Goal: Transaction & Acquisition: Purchase product/service

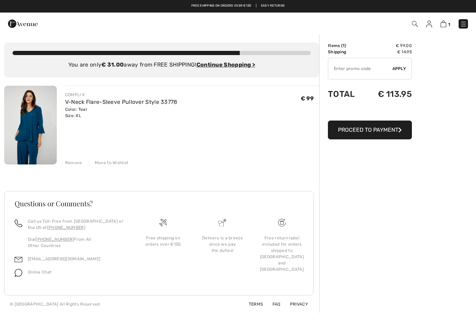
click at [373, 133] on span "Proceed to Payment" at bounding box center [368, 129] width 60 height 7
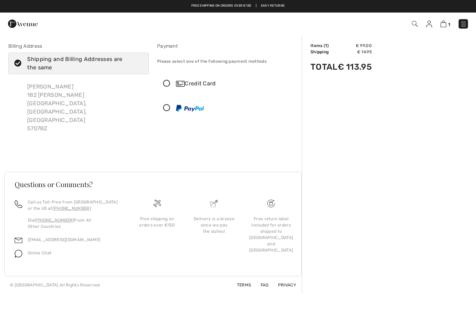
click at [167, 82] on icon at bounding box center [166, 83] width 18 height 7
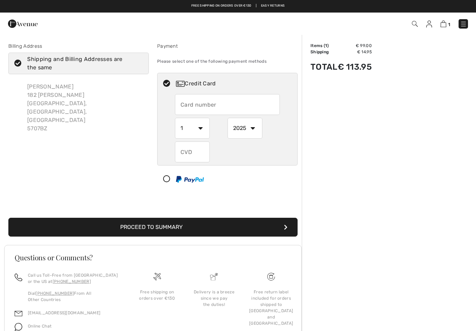
click at [210, 105] on input "text" at bounding box center [227, 104] width 105 height 21
type input "4938311851008144"
select select "9"
select select "2028"
click at [239, 193] on div "Billing Address Shipping and Billing Addresses are the same Jozef Goedhart 182 …" at bounding box center [153, 135] width 298 height 219
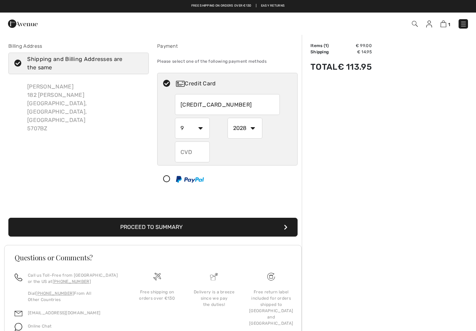
click at [189, 152] on input "text" at bounding box center [192, 151] width 35 height 21
type input "187"
click at [220, 225] on button "Proceed to Summary" at bounding box center [152, 227] width 289 height 19
select select "9"
select select "2028"
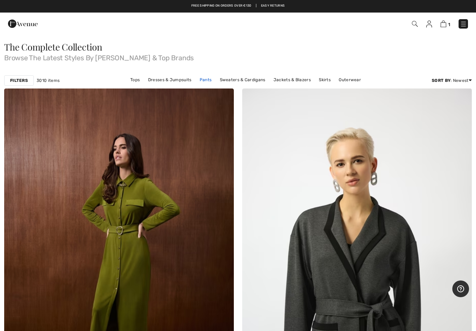
click at [208, 82] on link "Pants" at bounding box center [205, 79] width 19 height 9
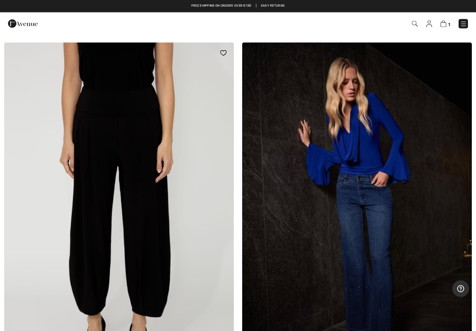
scroll to position [4196, 0]
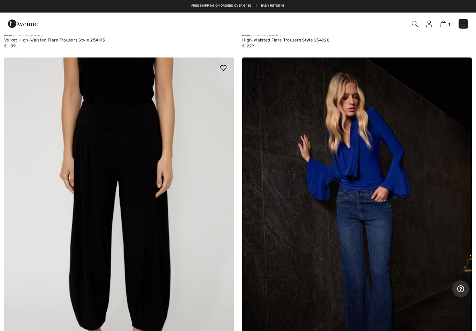
click at [150, 184] on img at bounding box center [119, 229] width 230 height 345
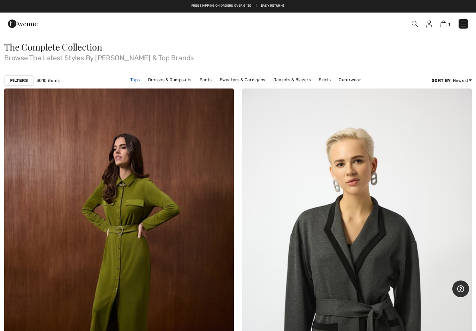
click at [138, 81] on link "Tops" at bounding box center [135, 79] width 16 height 9
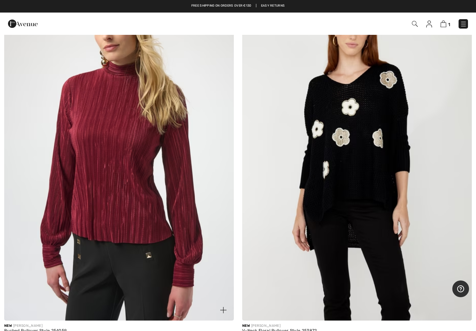
scroll to position [3512, 0]
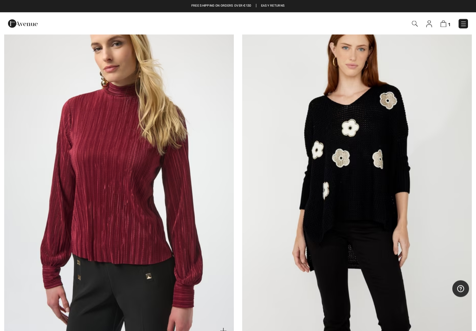
click at [171, 206] on img at bounding box center [119, 169] width 230 height 345
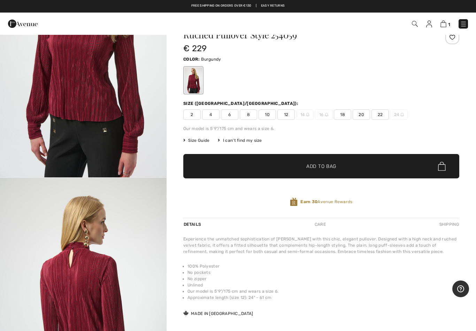
scroll to position [44, 0]
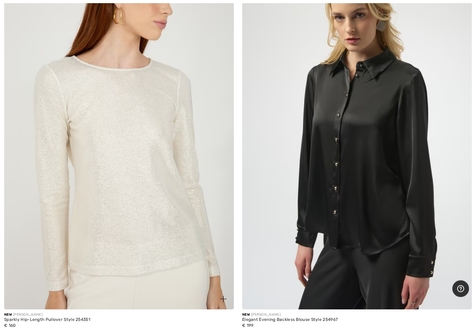
scroll to position [9351, 0]
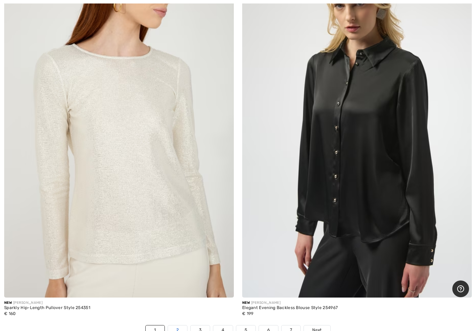
click at [176, 325] on link "2" at bounding box center [177, 329] width 19 height 9
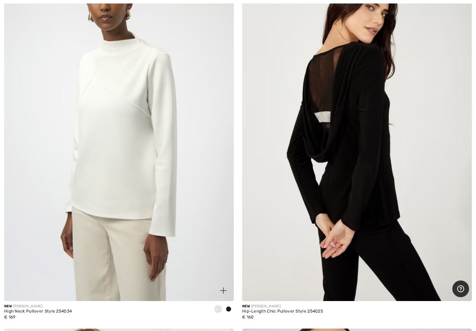
scroll to position [1250, 0]
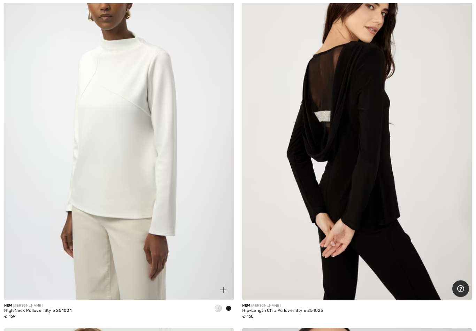
click at [118, 207] on img at bounding box center [119, 128] width 230 height 345
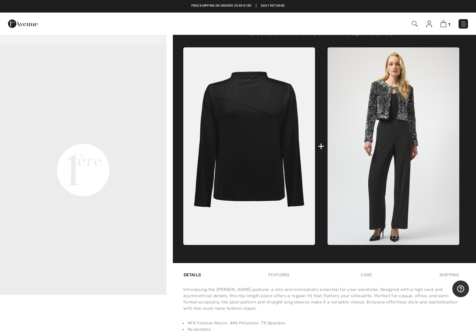
scroll to position [237, 0]
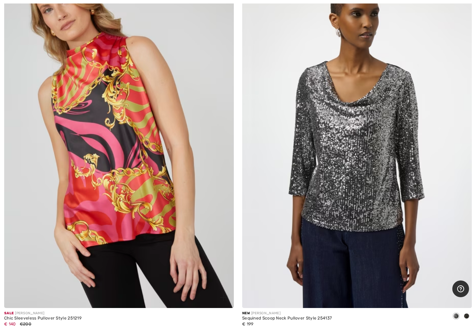
scroll to position [3923, 0]
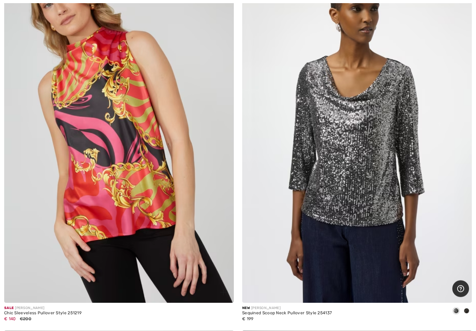
click at [113, 153] on img at bounding box center [119, 131] width 230 height 345
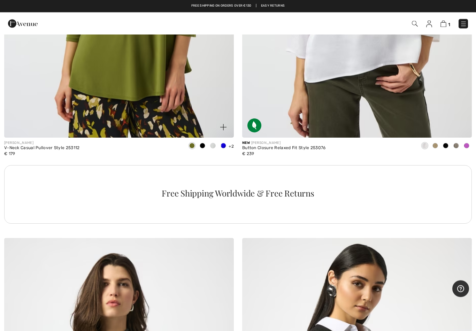
scroll to position [6763, 0]
click at [223, 143] on span at bounding box center [224, 146] width 6 height 6
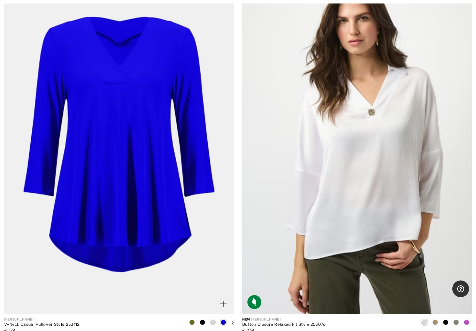
scroll to position [6619, 0]
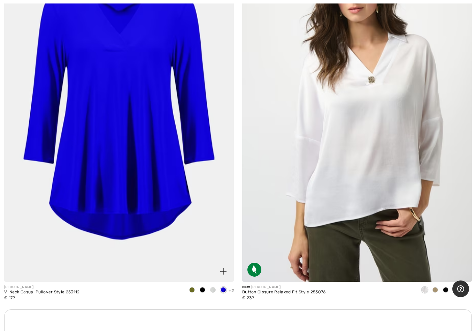
click at [213, 287] on span at bounding box center [213, 290] width 6 height 6
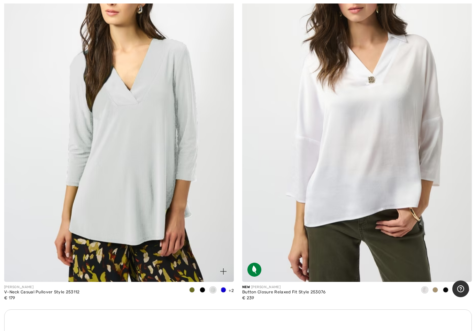
click at [202, 287] on span at bounding box center [203, 290] width 6 height 6
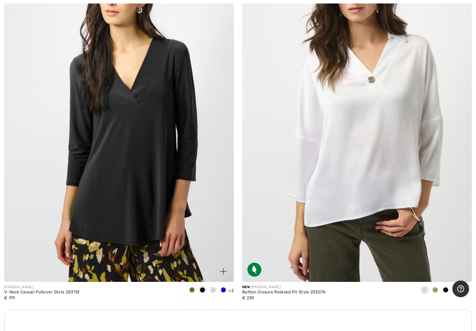
click at [192, 287] on span at bounding box center [192, 290] width 6 height 6
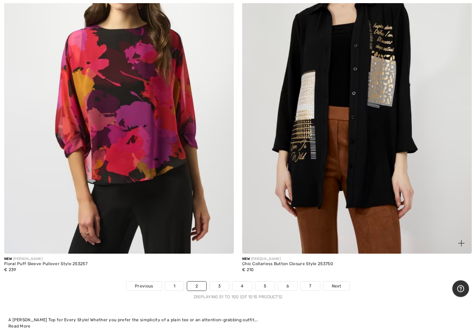
scroll to position [9395, 0]
click at [122, 176] on img at bounding box center [119, 81] width 230 height 345
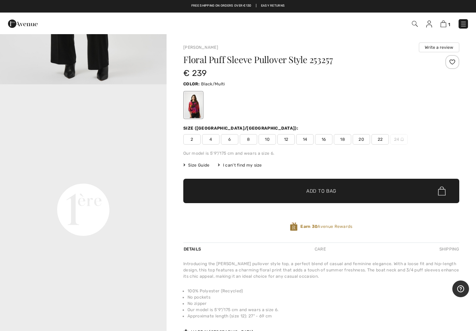
scroll to position [450, 0]
click at [453, 62] on div at bounding box center [452, 62] width 14 height 14
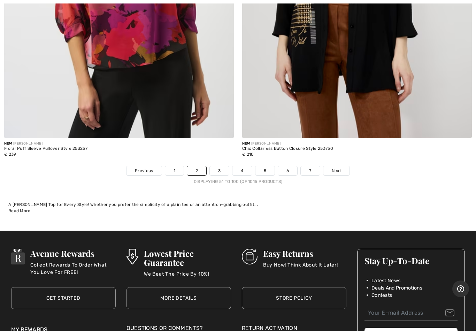
scroll to position [9534, 0]
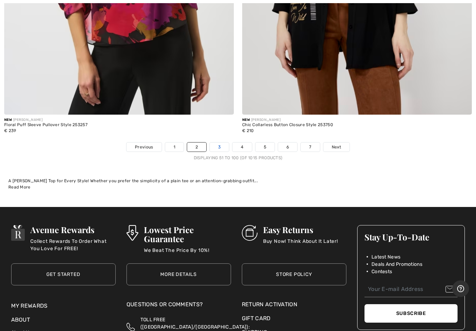
click at [216, 143] on link "3" at bounding box center [219, 147] width 19 height 9
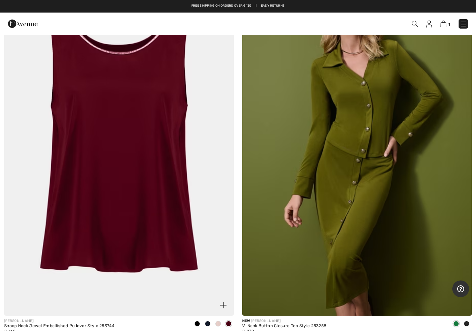
scroll to position [119, 0]
click at [149, 177] on img at bounding box center [119, 143] width 230 height 345
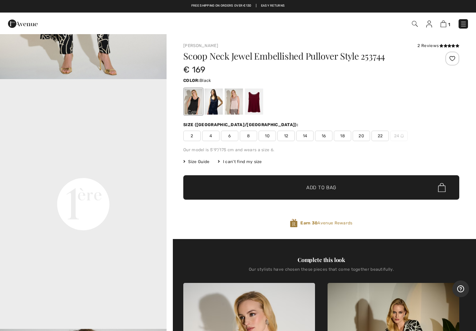
scroll to position [455, 0]
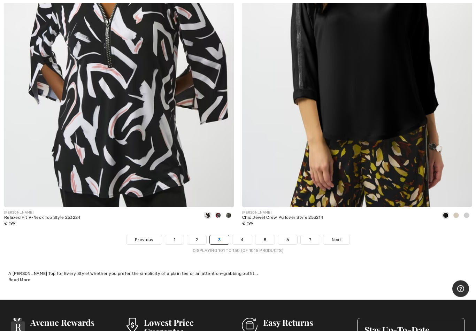
scroll to position [9441, 0]
click at [241, 235] on link "4" at bounding box center [241, 239] width 19 height 9
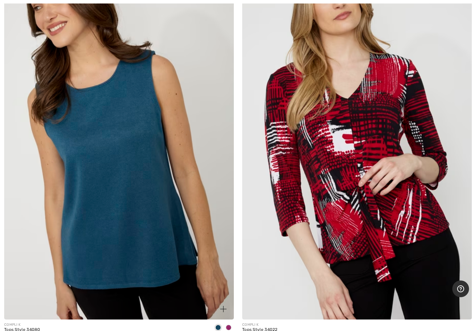
scroll to position [1974, 0]
click at [153, 207] on img at bounding box center [119, 147] width 230 height 345
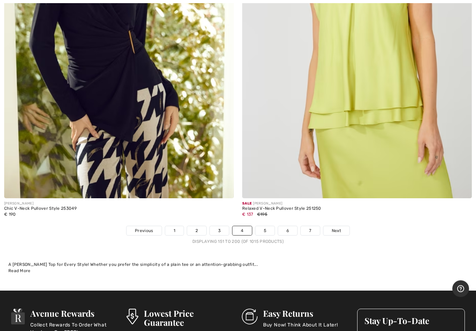
scroll to position [9450, 0]
click at [264, 226] on link "5" at bounding box center [264, 230] width 19 height 9
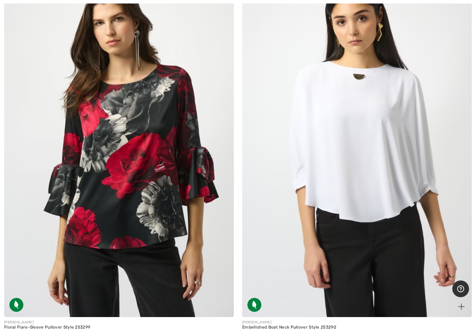
scroll to position [2801, 0]
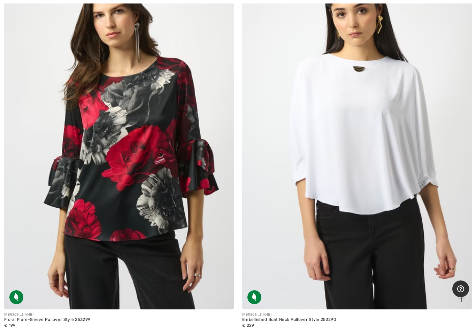
click at [300, 169] on img at bounding box center [357, 137] width 230 height 345
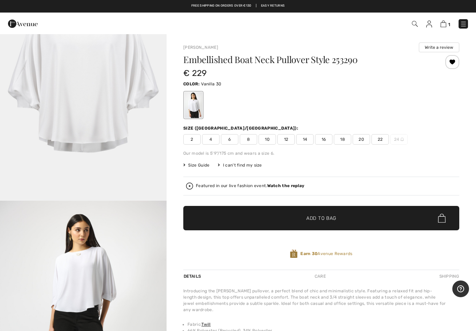
scroll to position [1131, 0]
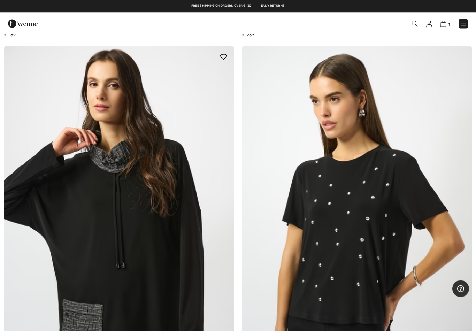
scroll to position [5022, 0]
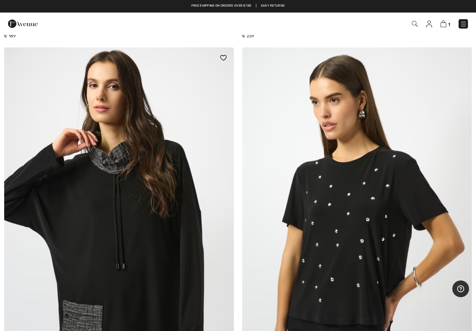
click at [223, 55] on img at bounding box center [223, 58] width 6 height 6
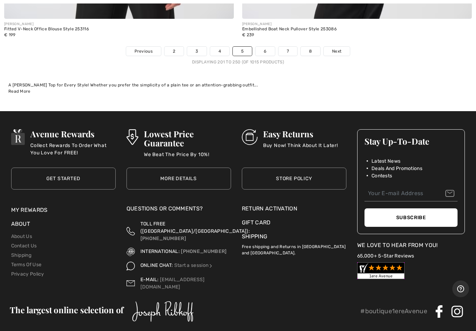
scroll to position [9639, 0]
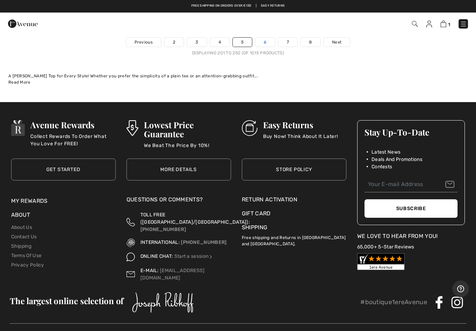
click at [264, 38] on link "6" at bounding box center [264, 42] width 19 height 9
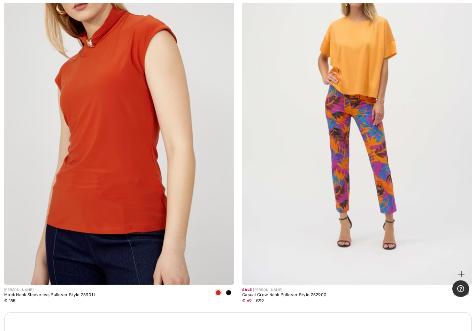
scroll to position [6616, 0]
click at [466, 290] on span at bounding box center [467, 293] width 6 height 6
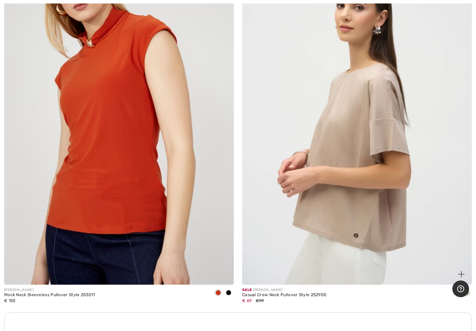
click at [458, 290] on span at bounding box center [456, 293] width 6 height 6
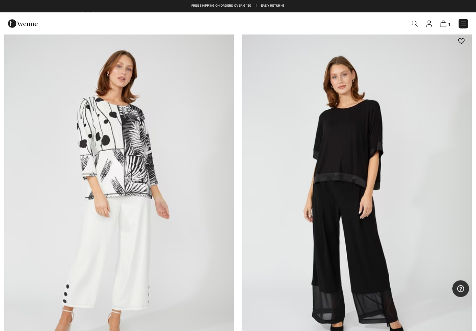
scroll to position [7714, 0]
click at [129, 172] on img at bounding box center [119, 203] width 230 height 345
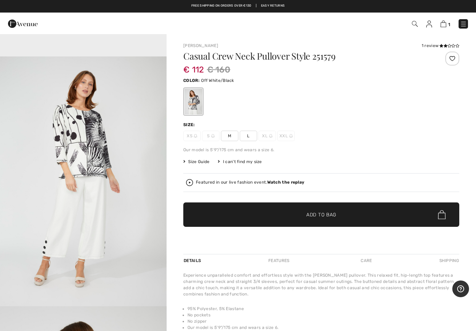
scroll to position [736, 0]
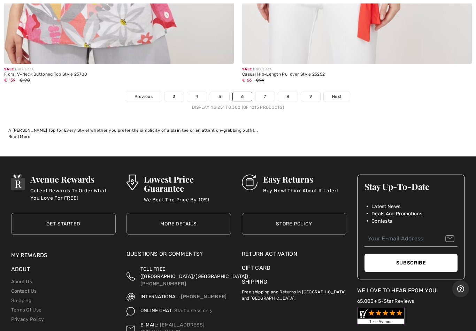
scroll to position [9626, 0]
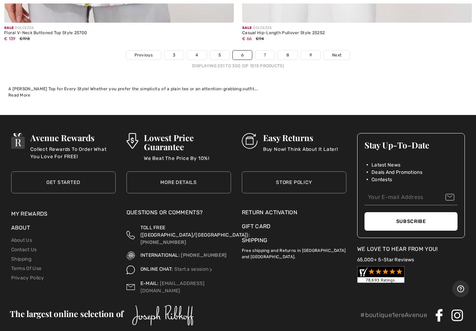
click at [263, 51] on link "7" at bounding box center [264, 55] width 19 height 9
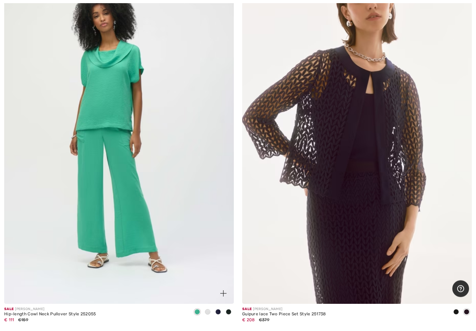
scroll to position [2806, 0]
click at [208, 309] on span at bounding box center [208, 312] width 6 height 6
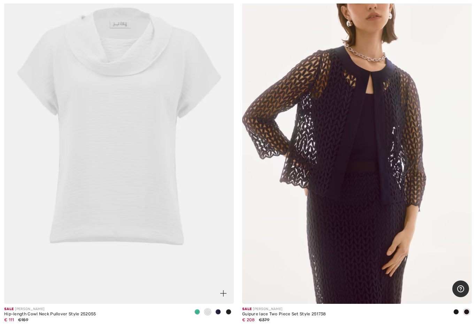
click at [220, 309] on span at bounding box center [218, 312] width 6 height 6
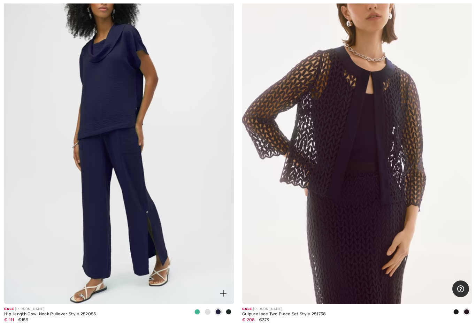
click at [229, 310] on span at bounding box center [229, 312] width 6 height 6
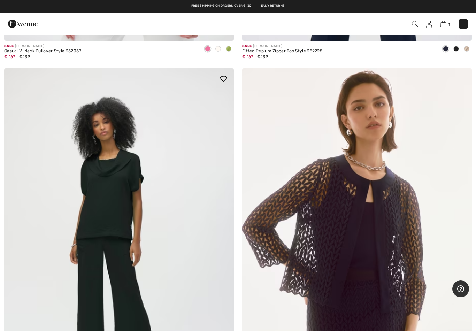
scroll to position [2662, 0]
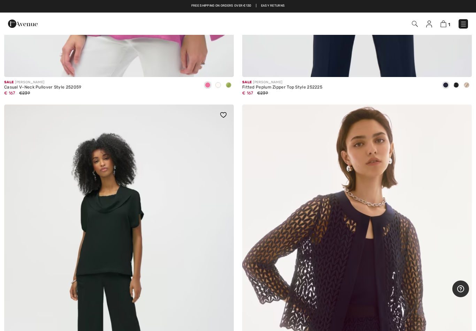
click at [224, 112] on img at bounding box center [223, 115] width 6 height 6
click at [119, 224] on img at bounding box center [119, 277] width 230 height 345
click at [118, 224] on img at bounding box center [119, 277] width 230 height 345
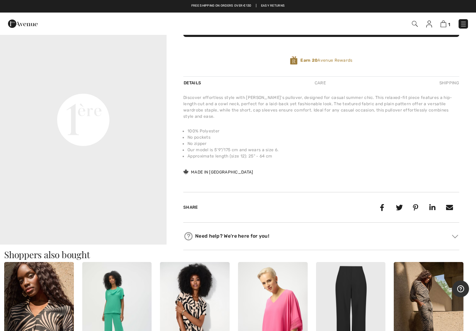
scroll to position [112, 0]
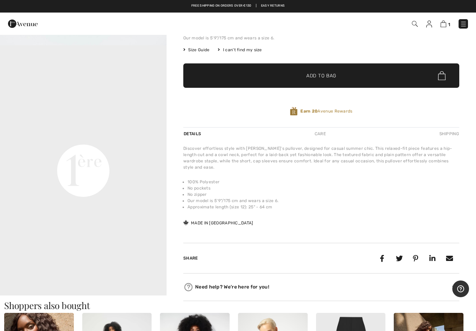
click at [346, 76] on span "✔ Added to Bag Add to Bag" at bounding box center [321, 75] width 276 height 24
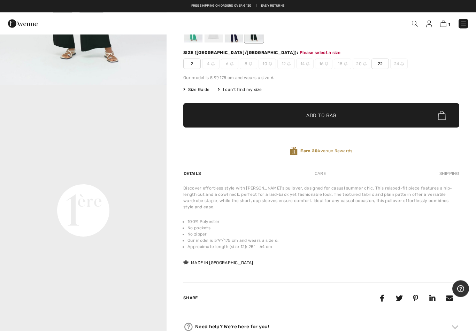
scroll to position [71, 0]
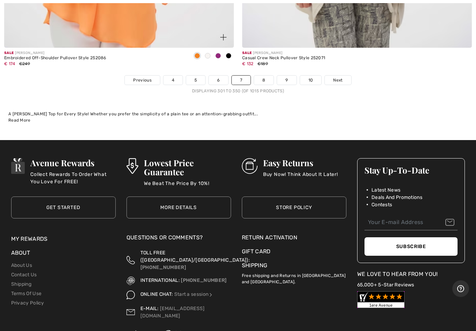
scroll to position [9623, 0]
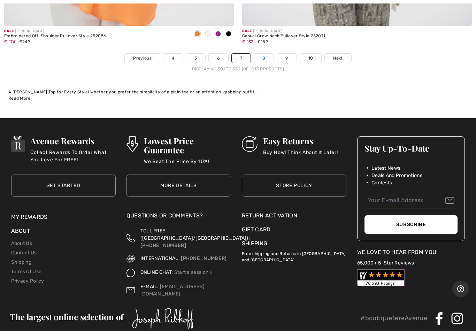
click at [263, 54] on link "8" at bounding box center [264, 58] width 20 height 9
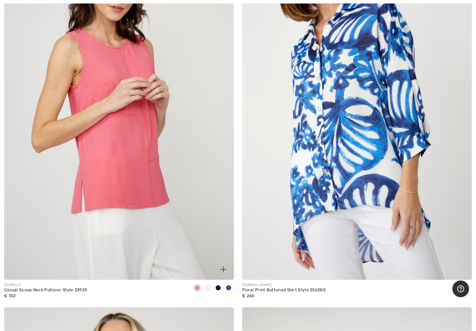
scroll to position [2467, 0]
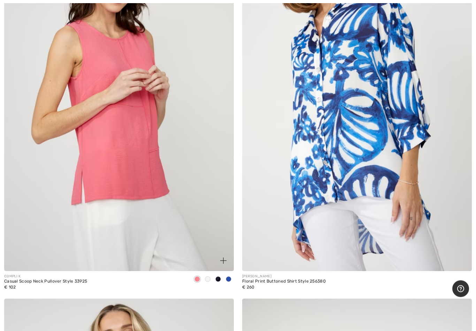
click at [207, 278] on span at bounding box center [208, 280] width 6 height 6
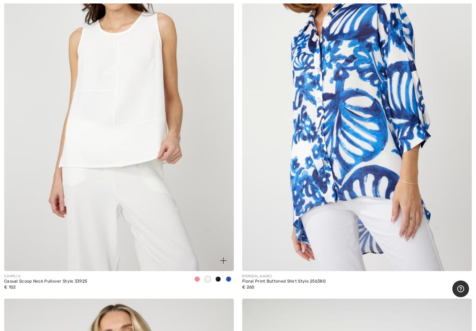
click at [219, 278] on span at bounding box center [218, 279] width 6 height 6
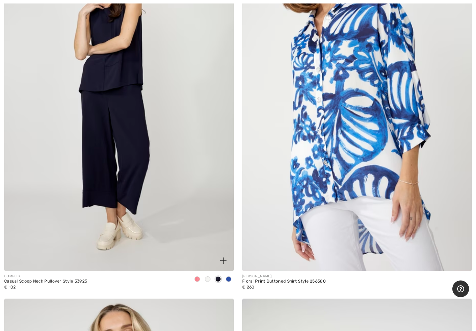
click at [230, 278] on span at bounding box center [229, 279] width 6 height 6
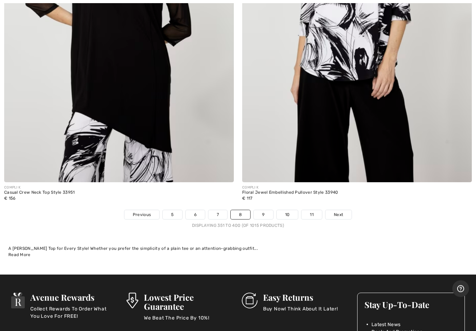
scroll to position [9543, 0]
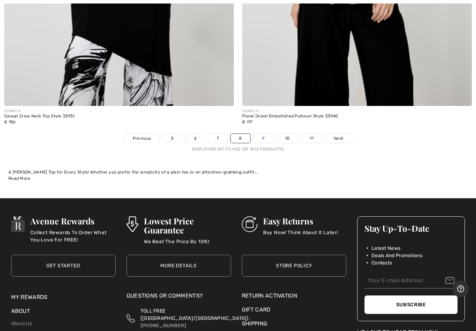
click at [264, 134] on link "9" at bounding box center [263, 138] width 19 height 9
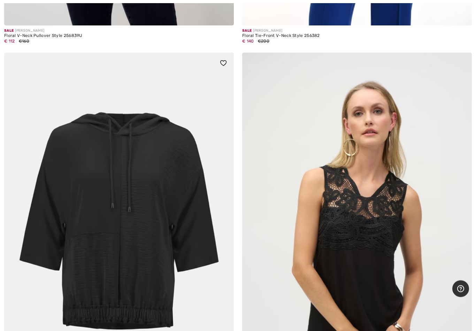
scroll to position [410, 0]
click at [147, 243] on img at bounding box center [119, 225] width 230 height 345
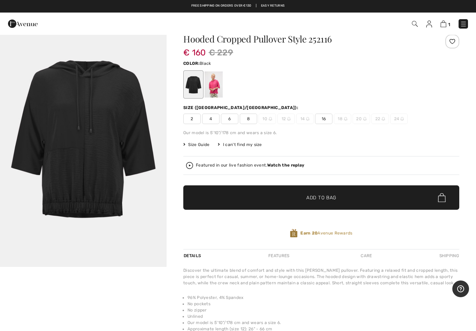
scroll to position [17, 0]
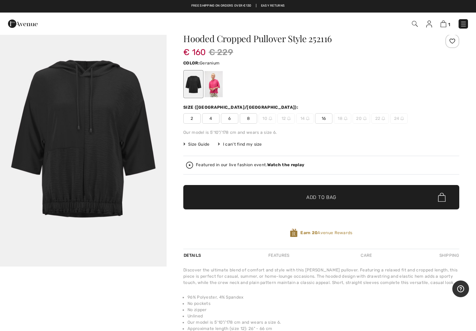
click at [214, 90] on div at bounding box center [213, 84] width 18 height 26
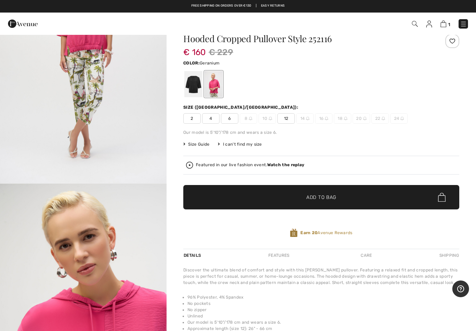
scroll to position [843, 0]
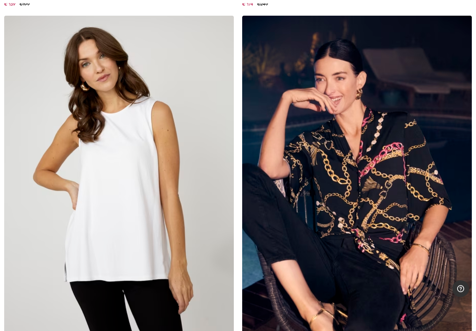
scroll to position [2772, 0]
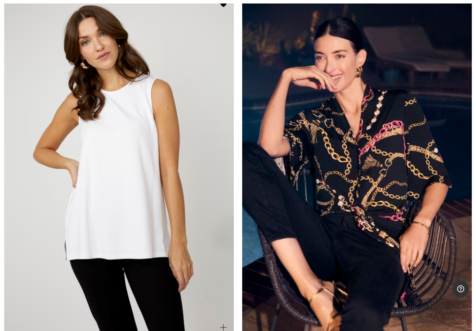
click at [138, 165] on img at bounding box center [119, 166] width 230 height 345
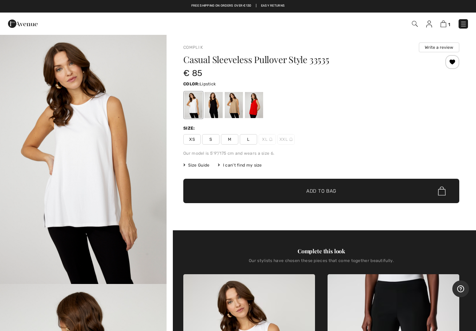
click at [257, 109] on div at bounding box center [254, 105] width 18 height 26
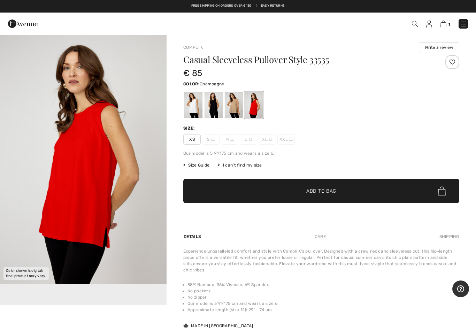
click at [232, 111] on div at bounding box center [234, 105] width 18 height 26
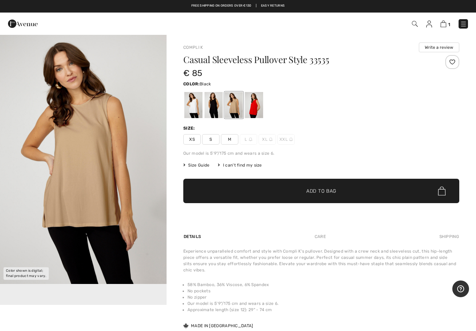
click at [216, 105] on div at bounding box center [213, 105] width 18 height 26
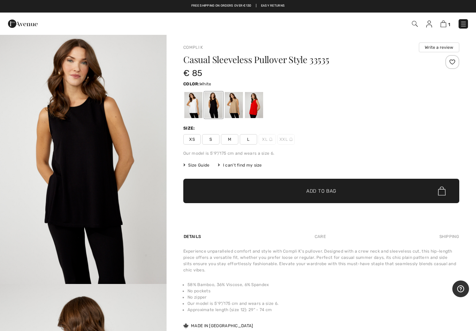
click at [197, 102] on div at bounding box center [193, 105] width 18 height 26
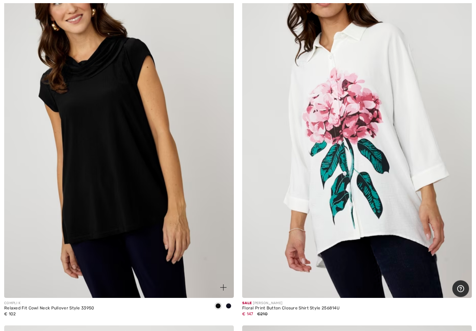
scroll to position [3190, 0]
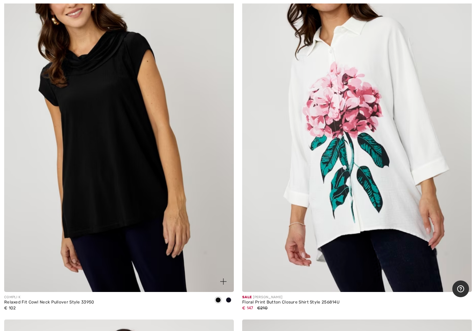
click at [126, 121] on img at bounding box center [119, 120] width 230 height 345
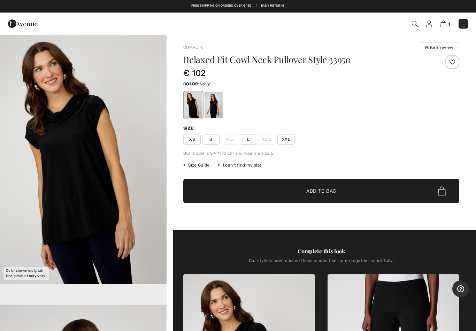
click at [216, 106] on div at bounding box center [213, 105] width 18 height 26
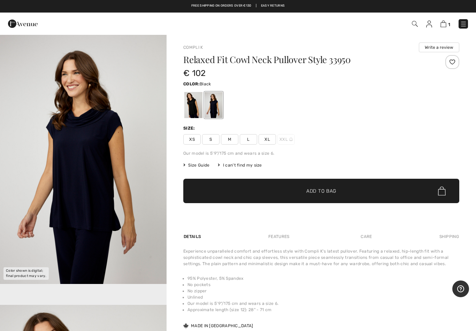
click at [192, 109] on div at bounding box center [193, 105] width 18 height 26
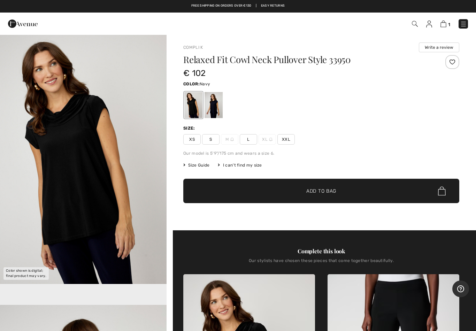
click at [216, 101] on div at bounding box center [213, 105] width 18 height 26
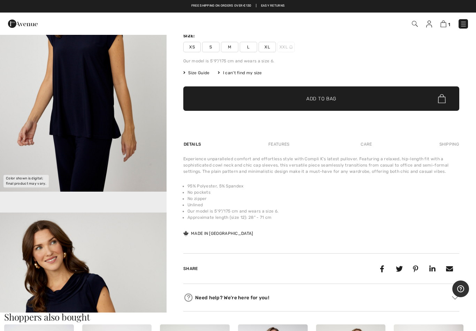
scroll to position [60, 0]
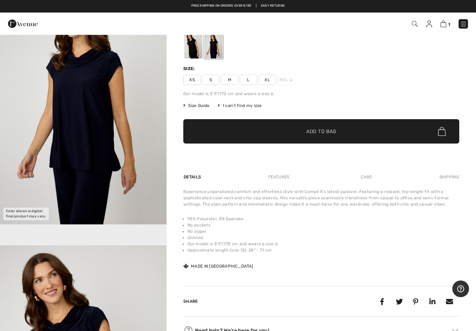
click at [117, 132] on img "1 / 4" at bounding box center [83, 100] width 167 height 250
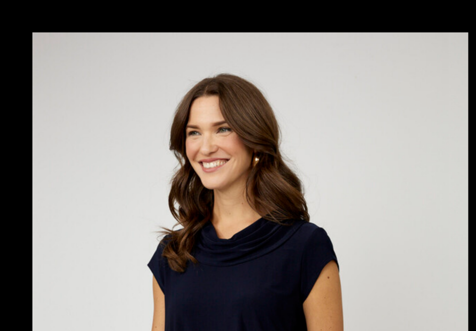
scroll to position [102, 0]
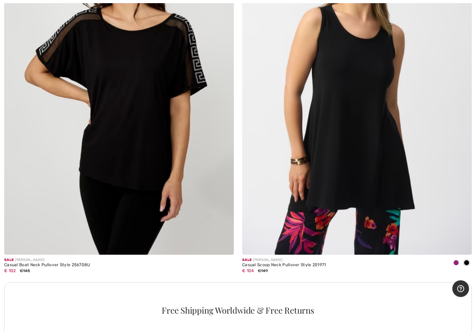
scroll to position [4343, 0]
click at [456, 260] on span at bounding box center [456, 263] width 6 height 6
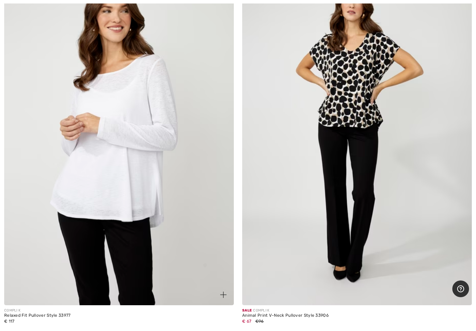
scroll to position [9343, 0]
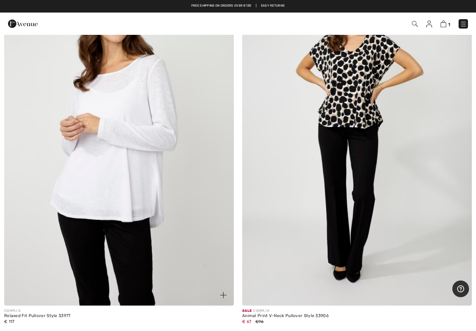
click at [177, 205] on img at bounding box center [119, 133] width 230 height 345
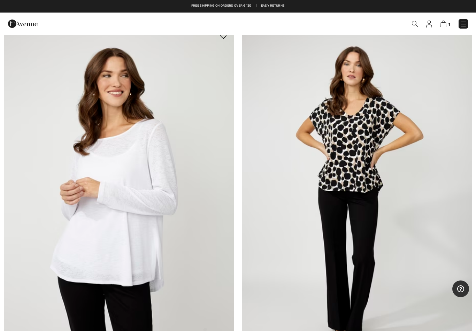
scroll to position [9253, 0]
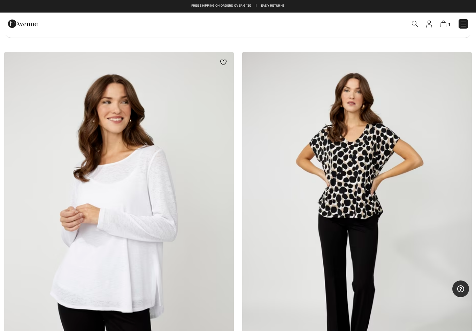
click at [223, 60] on img at bounding box center [223, 63] width 6 height 6
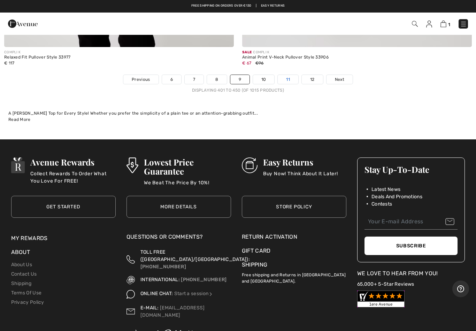
scroll to position [9601, 0]
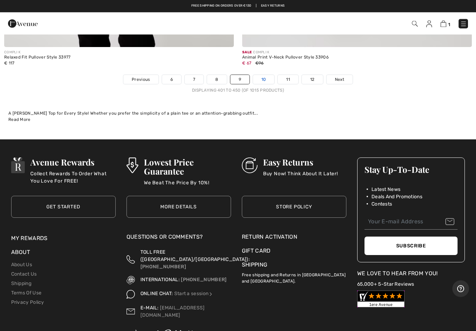
click at [264, 75] on link "10" at bounding box center [264, 79] width 22 height 9
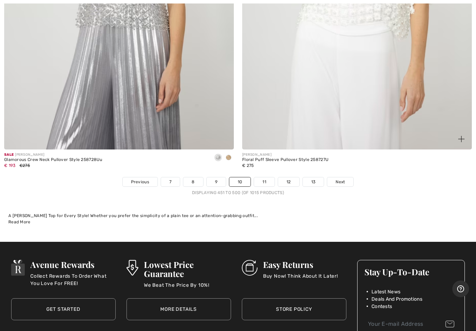
scroll to position [9510, 0]
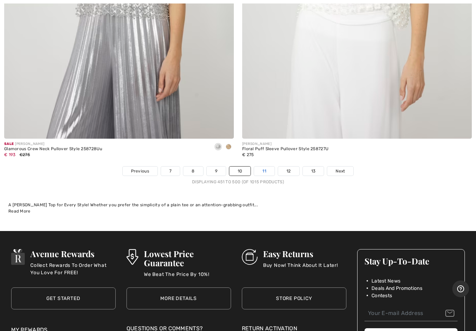
click at [262, 167] on link "11" at bounding box center [264, 171] width 21 height 9
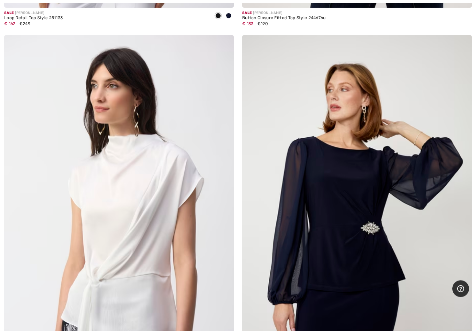
scroll to position [881, 0]
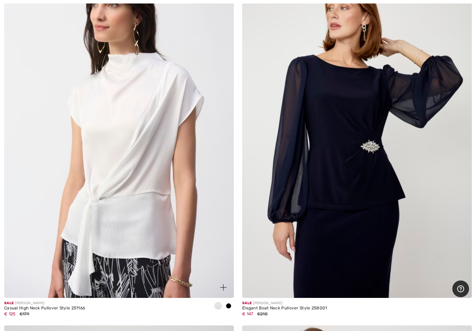
click at [166, 110] on img at bounding box center [119, 126] width 230 height 345
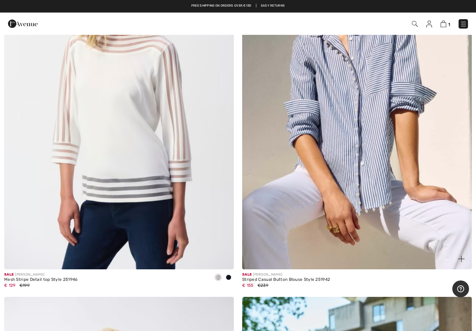
scroll to position [6256, 0]
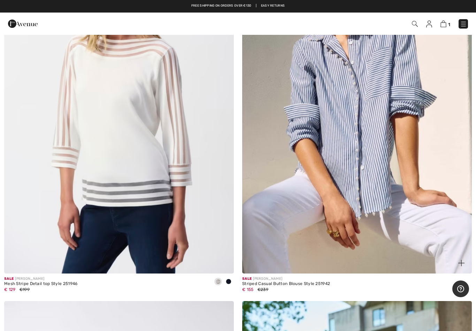
click at [338, 163] on img at bounding box center [357, 101] width 230 height 345
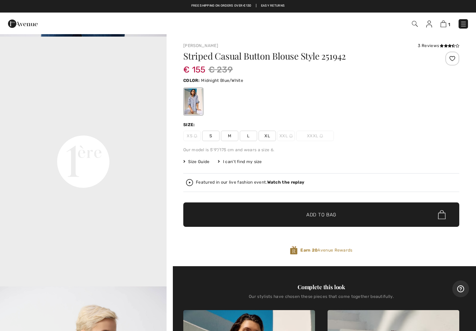
scroll to position [516, 0]
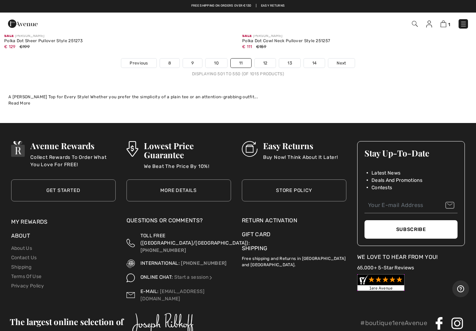
scroll to position [9618, 0]
click at [263, 59] on link "12" at bounding box center [265, 63] width 21 height 9
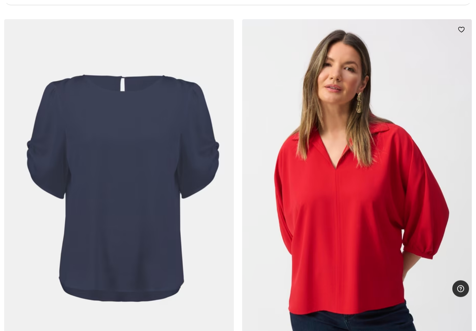
scroll to position [2374, 0]
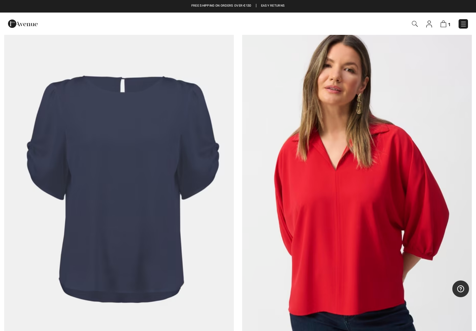
click at [110, 134] on img at bounding box center [119, 192] width 230 height 345
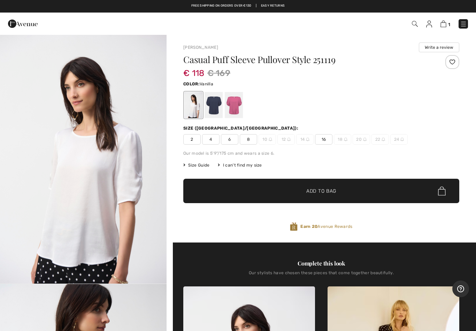
click at [192, 114] on div at bounding box center [193, 105] width 18 height 26
click at [211, 107] on div at bounding box center [213, 105] width 18 height 26
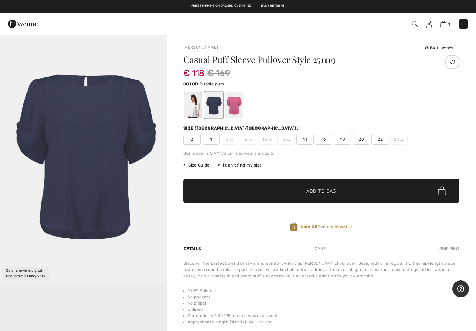
click at [233, 106] on div at bounding box center [234, 105] width 18 height 26
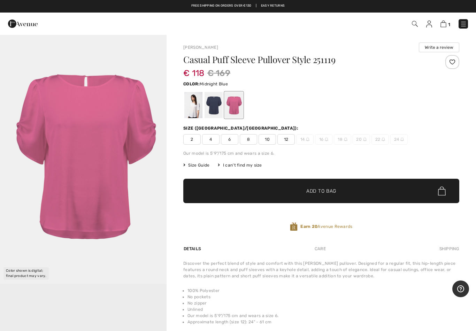
click at [214, 108] on div at bounding box center [213, 105] width 18 height 26
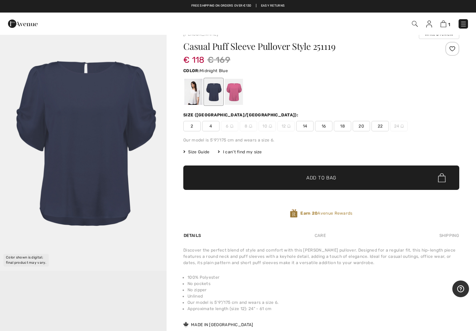
scroll to position [13, 0]
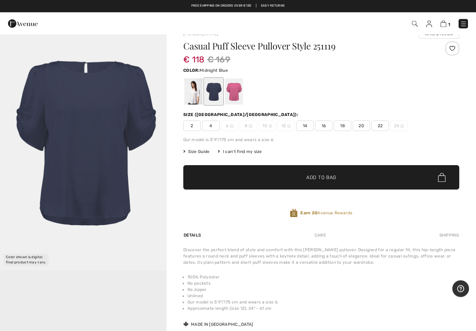
click at [325, 126] on span "16" at bounding box center [323, 126] width 17 height 10
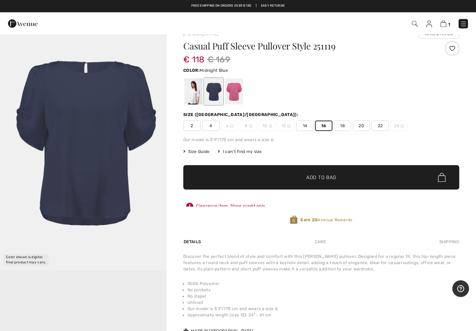
scroll to position [14, 0]
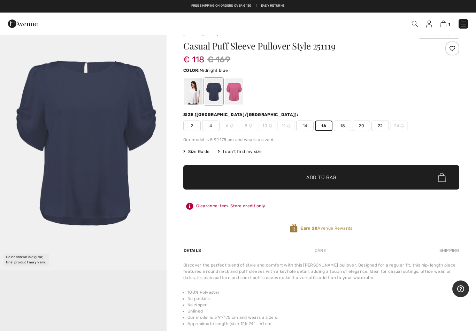
click at [338, 181] on span "✔ Added to Bag Add to Bag" at bounding box center [321, 177] width 276 height 24
click at [443, 24] on img at bounding box center [443, 24] width 6 height 7
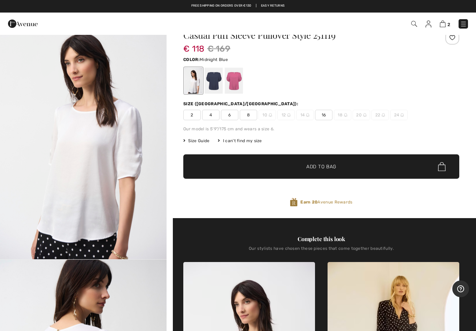
click at [214, 82] on div at bounding box center [213, 81] width 18 height 26
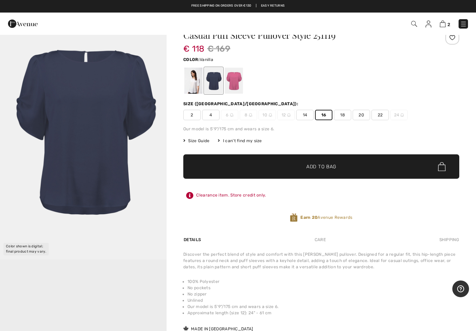
click at [194, 84] on div at bounding box center [193, 81] width 18 height 26
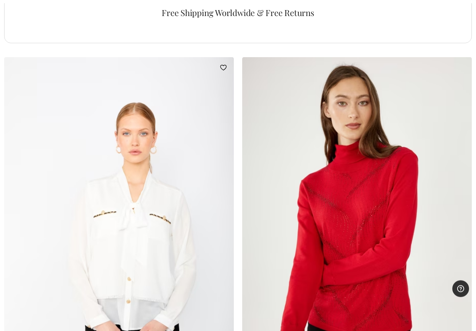
scroll to position [4658, 0]
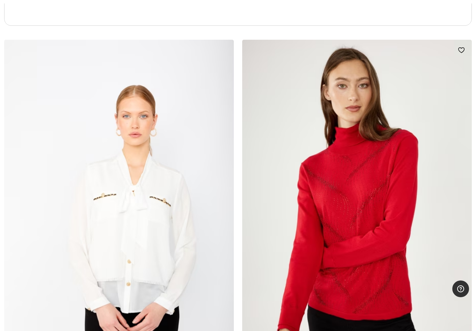
click at [340, 250] on img at bounding box center [357, 212] width 230 height 345
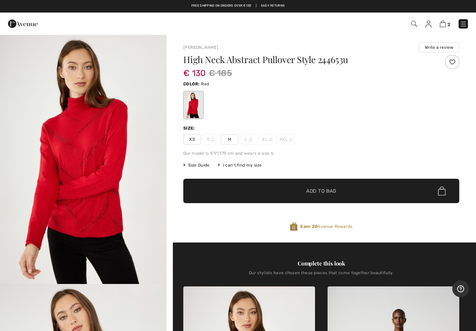
click at [104, 183] on img "1 / 4" at bounding box center [83, 159] width 167 height 250
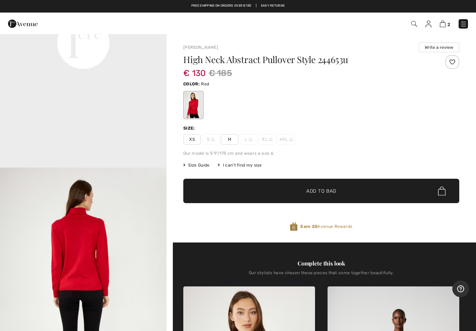
scroll to position [665, 0]
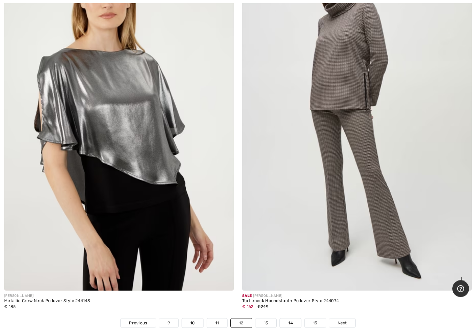
scroll to position [9358, 0]
click at [266, 318] on link "13" at bounding box center [265, 322] width 21 height 9
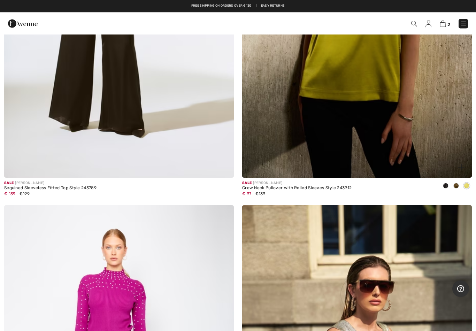
scroll to position [2560, 0]
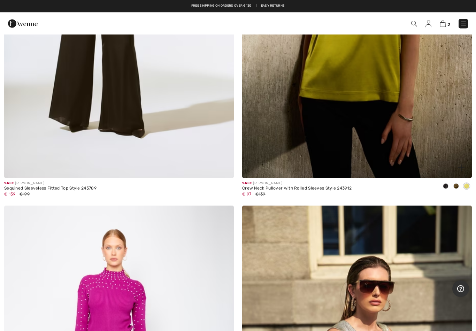
click at [446, 186] on span at bounding box center [446, 187] width 6 height 6
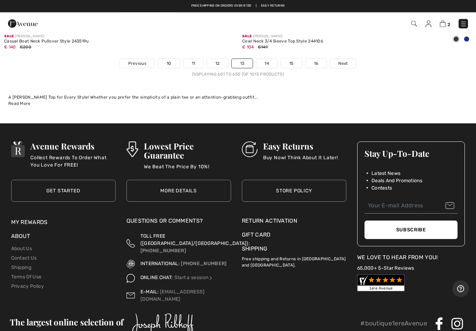
scroll to position [9618, 0]
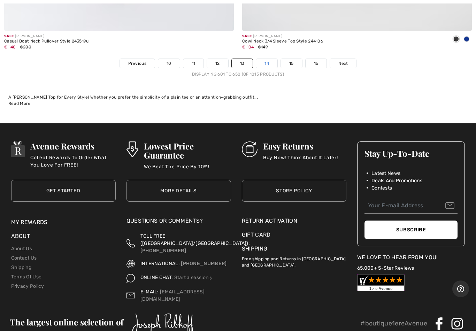
click at [268, 59] on link "14" at bounding box center [266, 63] width 21 height 9
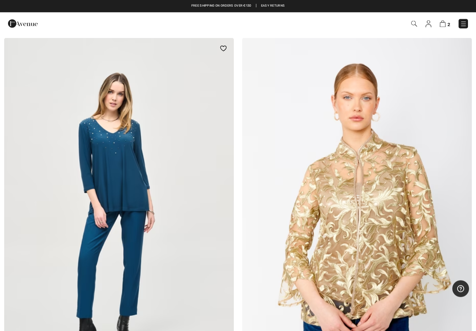
scroll to position [5411, 0]
click at [143, 172] on img at bounding box center [119, 210] width 230 height 345
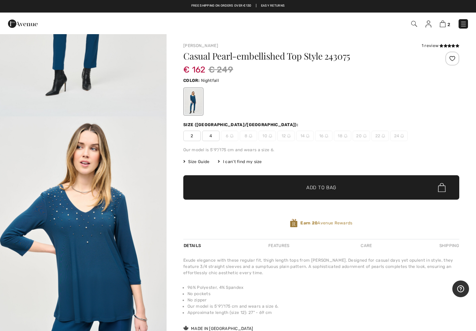
scroll to position [168, 0]
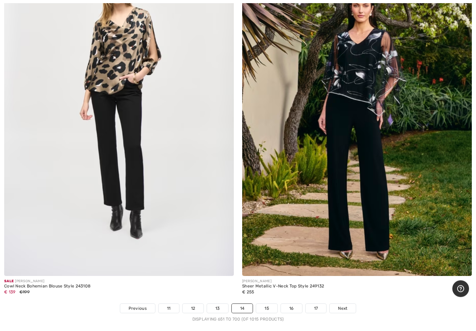
scroll to position [9381, 0]
click at [268, 304] on link "15" at bounding box center [266, 308] width 21 height 9
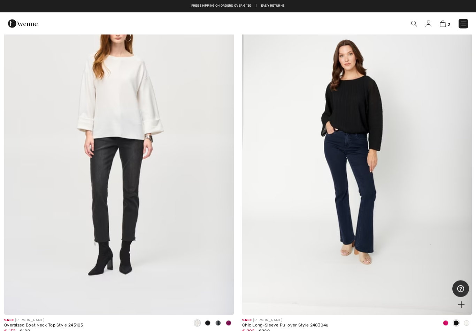
scroll to position [3910, 0]
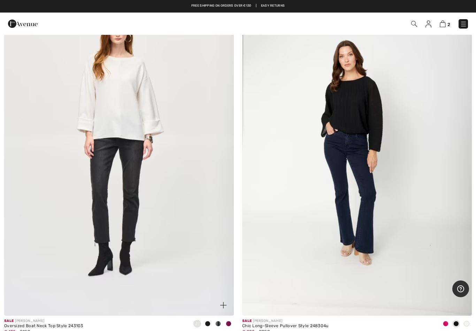
click at [208, 321] on span at bounding box center [208, 324] width 6 height 6
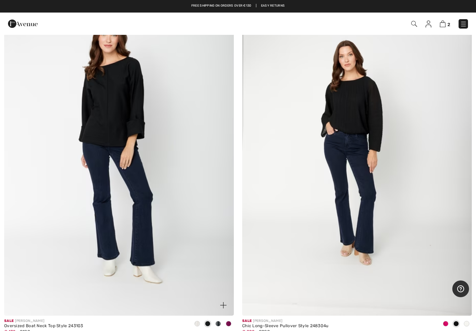
click at [217, 322] on span at bounding box center [218, 324] width 6 height 6
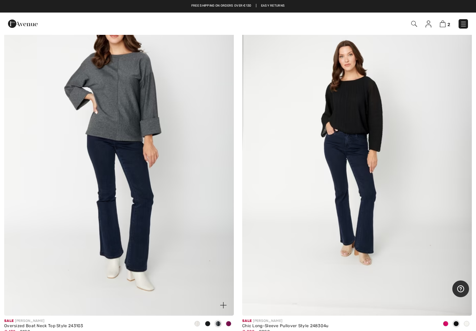
click at [228, 321] on span at bounding box center [229, 324] width 6 height 6
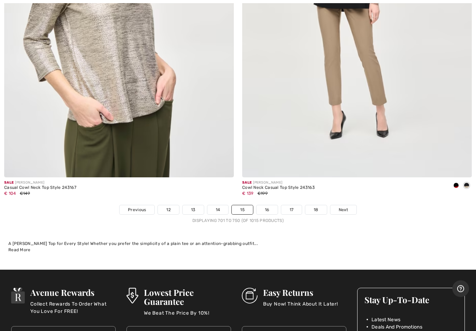
scroll to position [9535, 0]
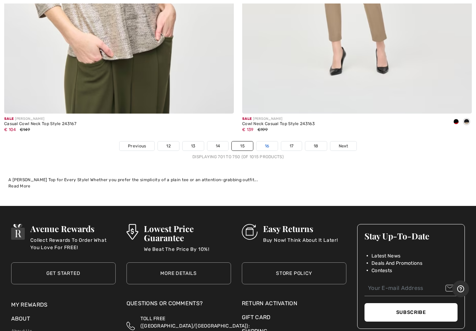
click at [266, 141] on link "16" at bounding box center [266, 145] width 21 height 9
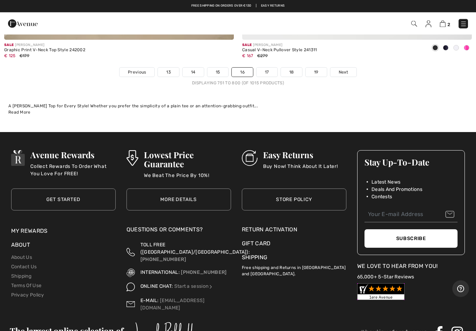
scroll to position [9609, 0]
click at [267, 68] on link "17" at bounding box center [266, 72] width 21 height 9
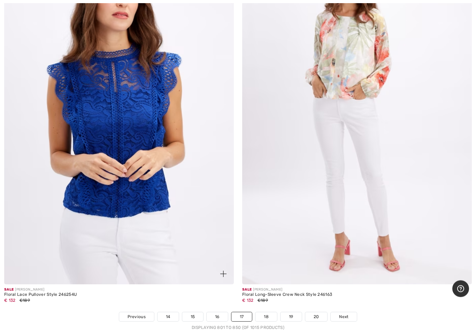
scroll to position [9368, 0]
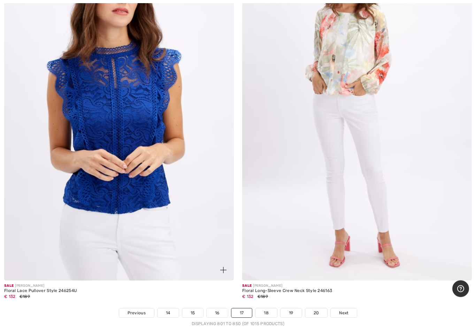
click at [201, 208] on img at bounding box center [119, 109] width 230 height 345
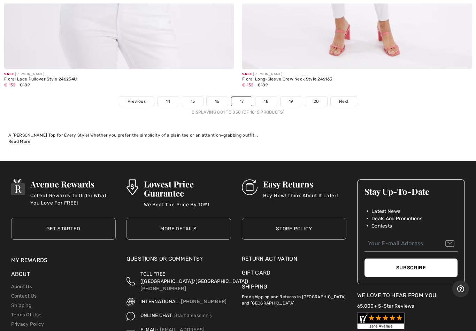
scroll to position [9584, 0]
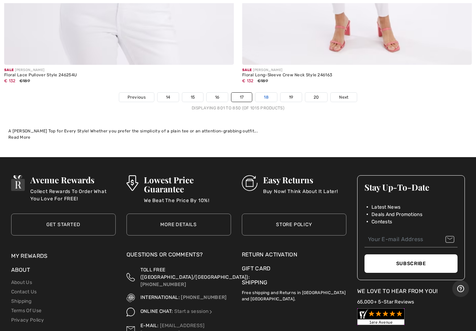
click at [266, 93] on link "18" at bounding box center [266, 97] width 22 height 9
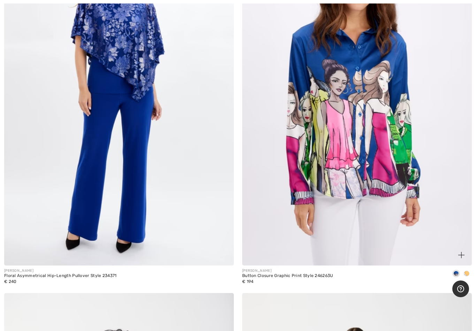
scroll to position [913, 0]
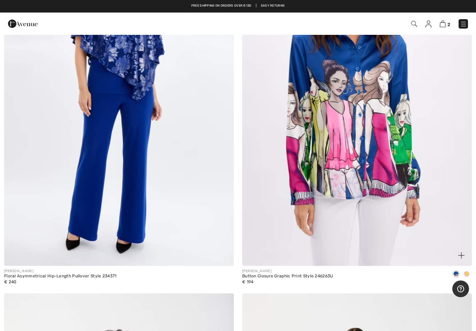
click at [316, 153] on img at bounding box center [357, 94] width 230 height 345
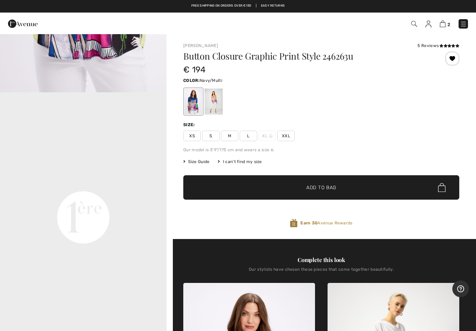
scroll to position [442, 0]
click at [286, 134] on span "XXL" at bounding box center [285, 136] width 17 height 10
click at [331, 191] on span "Add to Bag" at bounding box center [321, 187] width 30 height 7
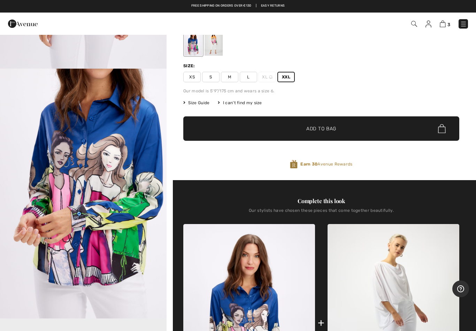
scroll to position [0, 0]
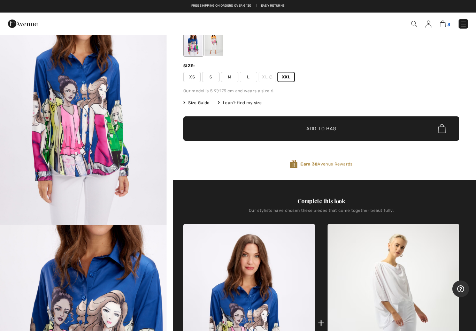
click at [445, 25] on img at bounding box center [443, 24] width 6 height 7
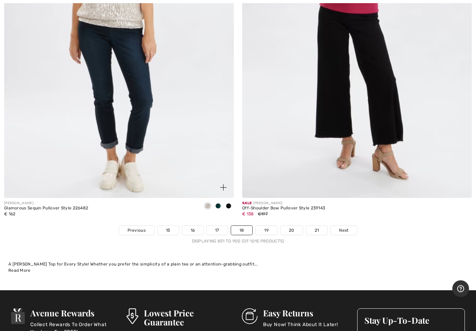
scroll to position [9453, 0]
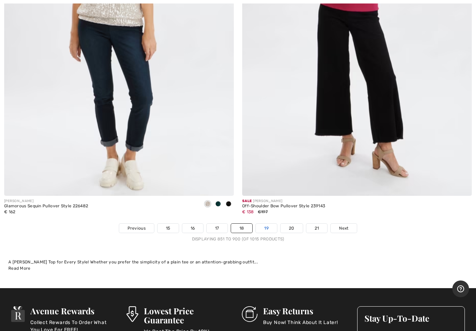
click at [266, 224] on link "19" at bounding box center [266, 228] width 21 height 9
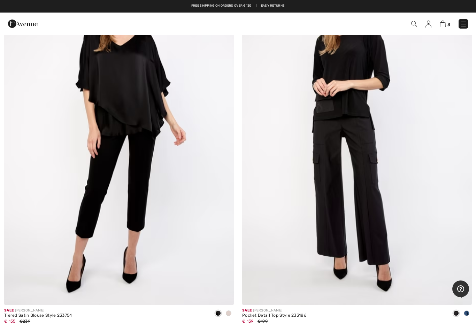
scroll to position [2004, 0]
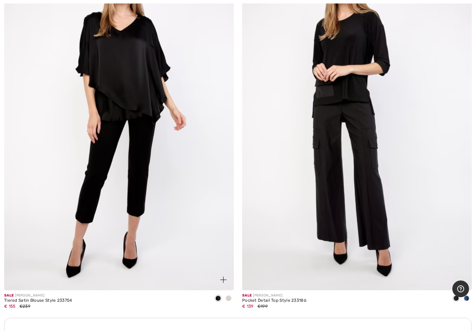
click at [228, 295] on span at bounding box center [229, 298] width 6 height 6
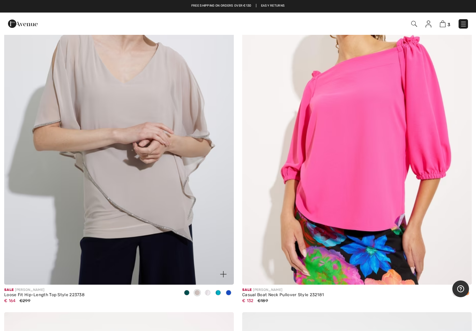
scroll to position [6240, 0]
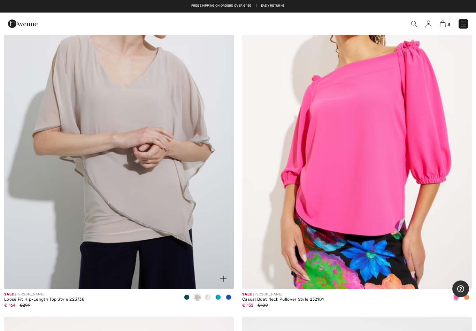
click at [217, 294] on span at bounding box center [218, 297] width 6 height 6
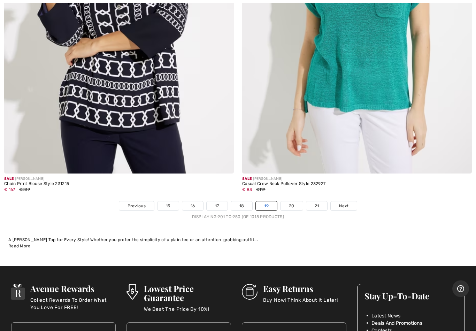
scroll to position [9475, 0]
click at [293, 201] on link "20" at bounding box center [291, 205] width 22 height 9
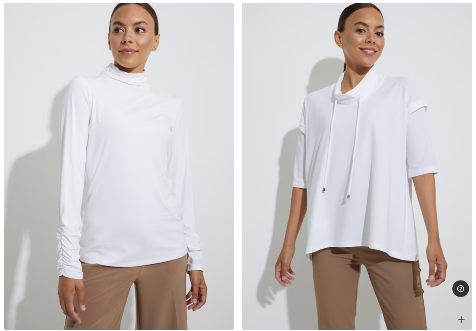
scroll to position [5472, 0]
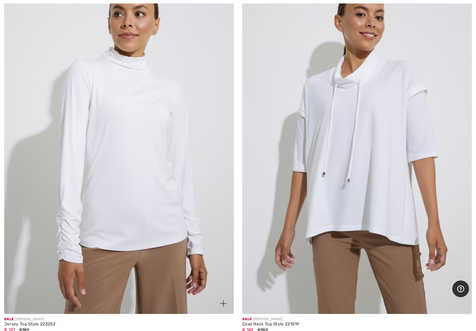
click at [145, 185] on img at bounding box center [119, 141] width 230 height 345
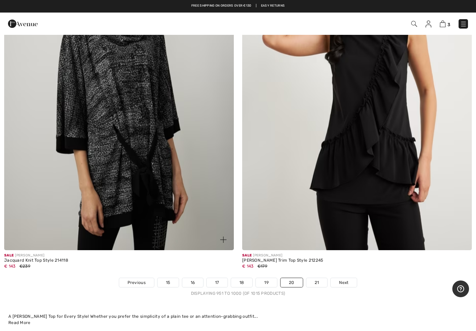
scroll to position [9397, 0]
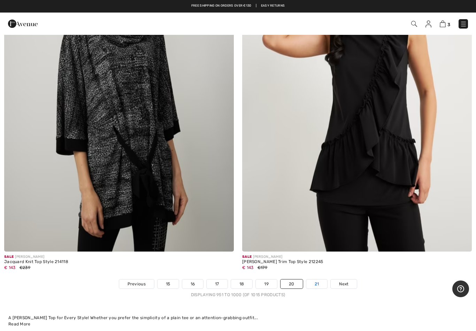
click at [317, 279] on link "21" at bounding box center [316, 283] width 21 height 9
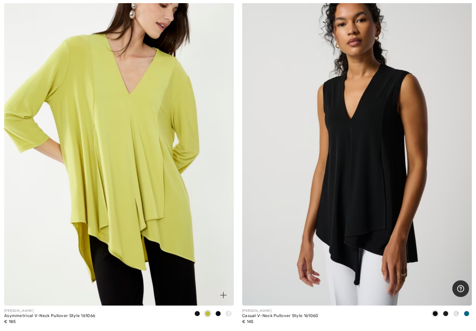
scroll to position [2433, 0]
click at [168, 234] on img at bounding box center [119, 133] width 230 height 345
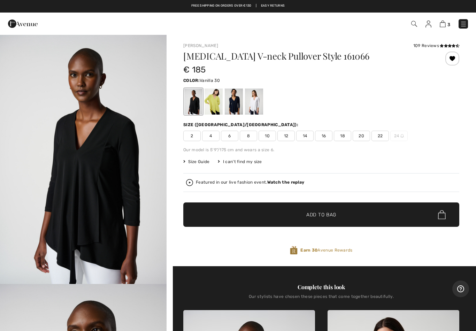
click at [255, 107] on div at bounding box center [254, 101] width 18 height 26
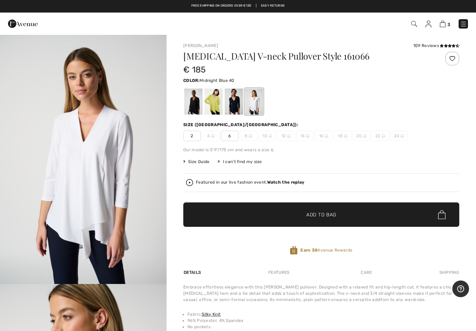
click at [235, 103] on div at bounding box center [234, 101] width 18 height 26
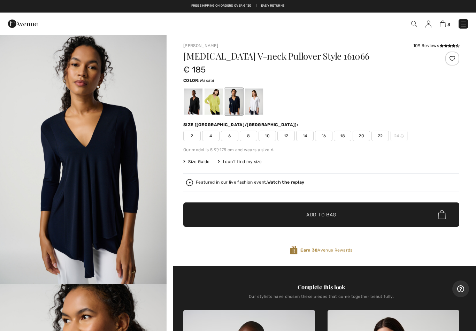
click at [214, 105] on div at bounding box center [213, 101] width 18 height 26
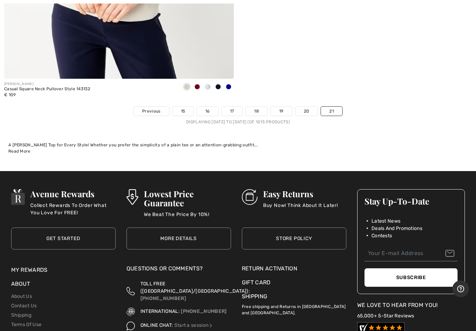
scroll to position [3031, 0]
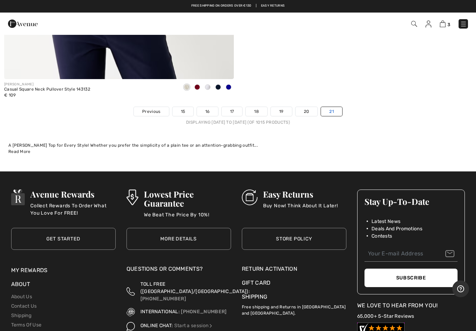
click at [332, 110] on link "21" at bounding box center [331, 111] width 21 height 9
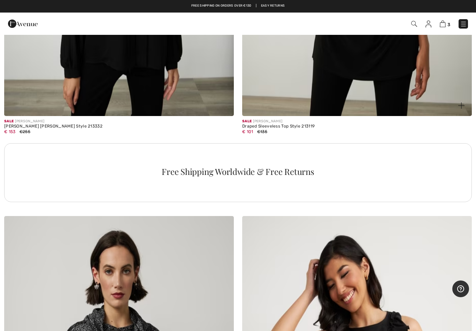
scroll to position [9064, 0]
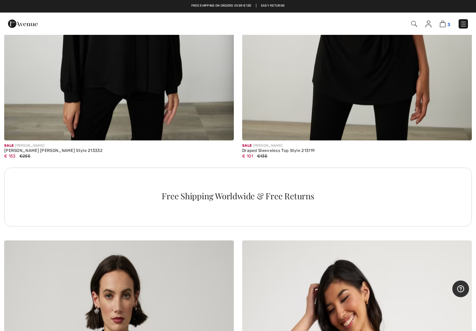
click at [445, 24] on img at bounding box center [443, 24] width 6 height 7
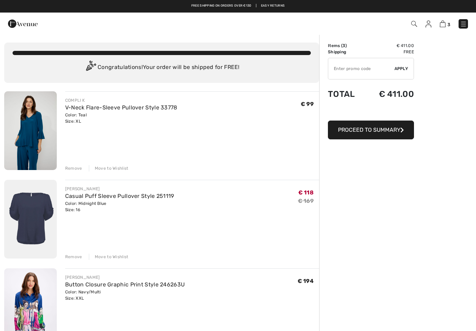
click at [72, 257] on div "Remove" at bounding box center [73, 257] width 17 height 6
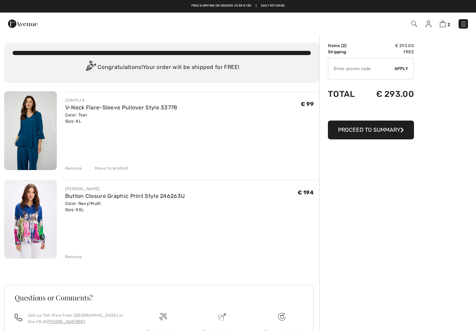
click at [382, 132] on span "Proceed to Summary" at bounding box center [369, 129] width 62 height 7
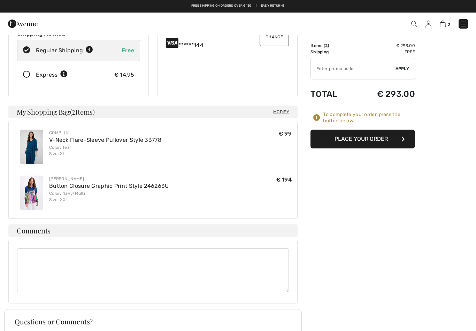
scroll to position [110, 0]
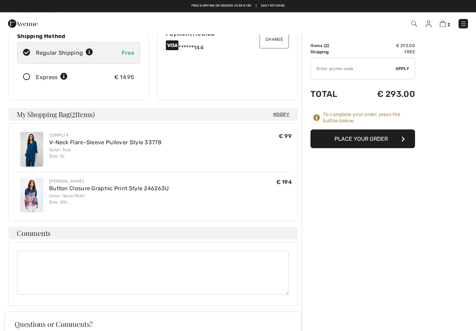
click at [361, 140] on button "Place Your Order" at bounding box center [362, 139] width 105 height 19
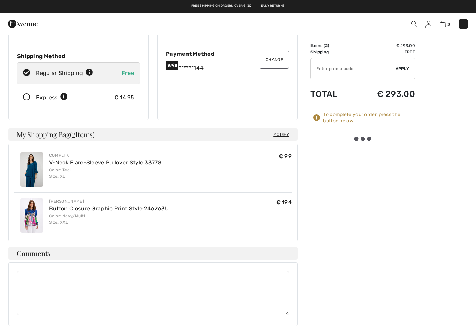
scroll to position [90, 0]
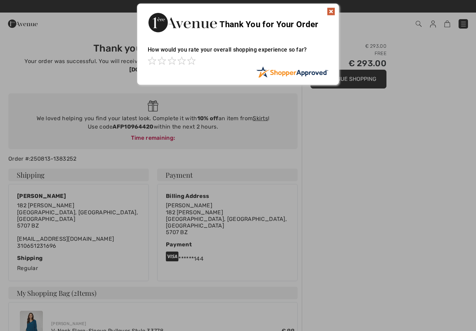
click at [332, 12] on img at bounding box center [331, 11] width 8 height 8
